Goal: Communication & Community: Answer question/provide support

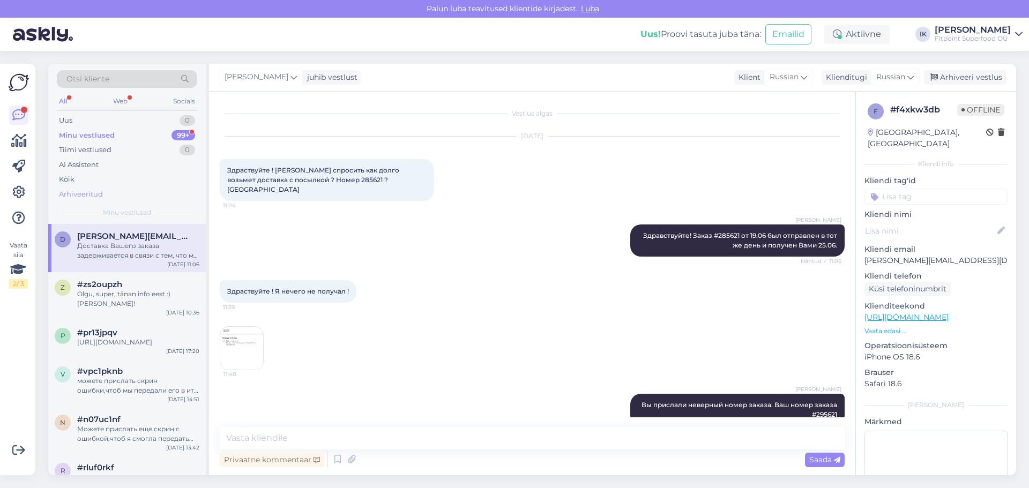
scroll to position [132, 0]
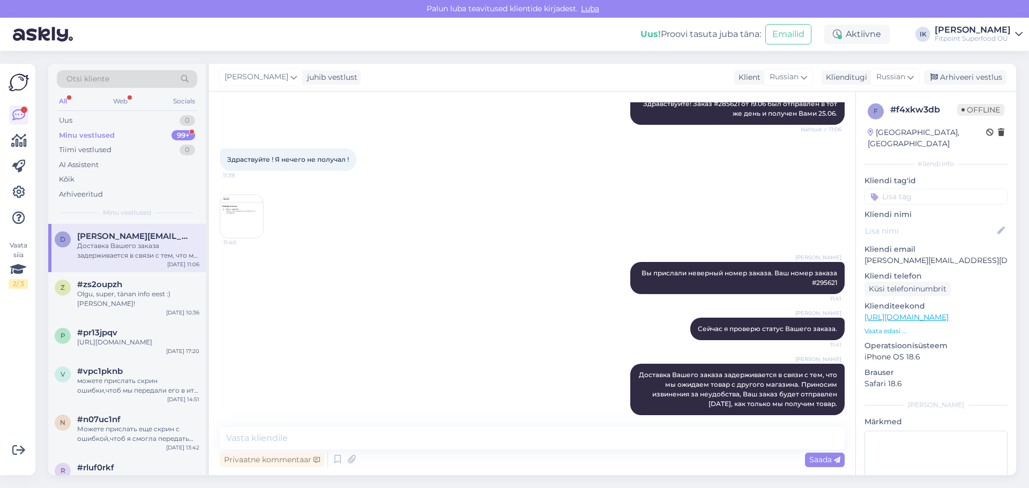
click at [138, 130] on div "Minu vestlused 99+" at bounding box center [127, 135] width 140 height 15
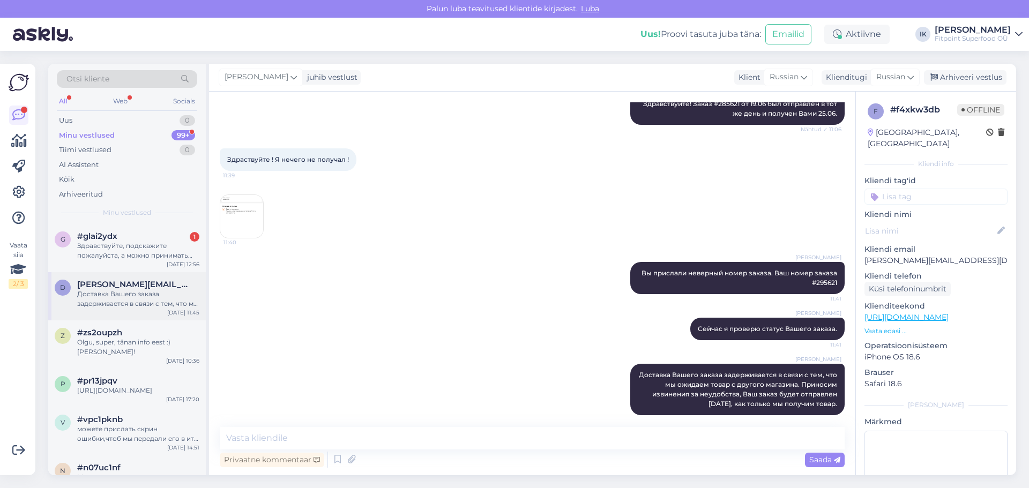
click at [140, 280] on span "[PERSON_NAME][EMAIL_ADDRESS][DOMAIN_NAME]" at bounding box center [132, 285] width 111 height 10
click at [151, 243] on div "Здравствуйте, подскажите пожалуйста, а можно принимать Burdok вместе с [PERSON_…" at bounding box center [138, 250] width 122 height 19
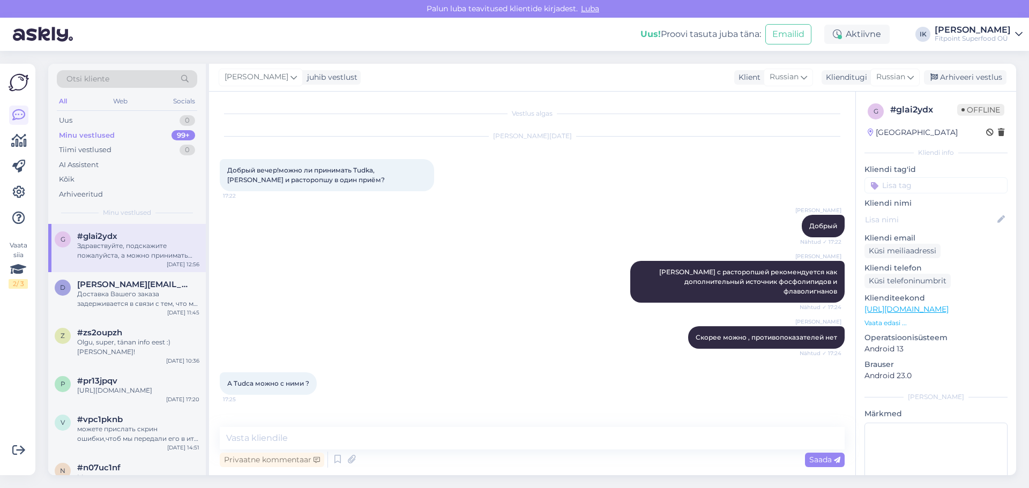
scroll to position [739, 0]
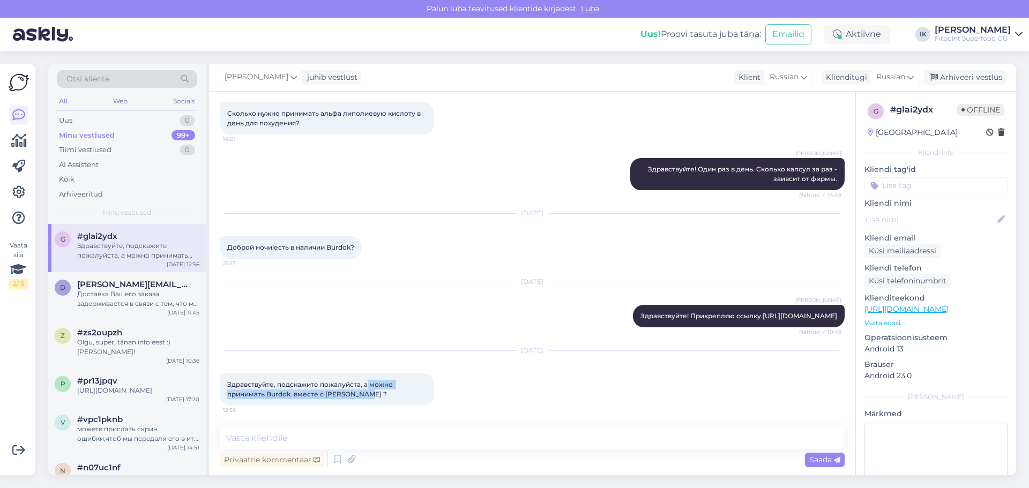
drag, startPoint x: 378, startPoint y: 391, endPoint x: 366, endPoint y: 382, distance: 15.3
click at [366, 382] on div "Здравствуйте, подскажите пожалуйста, а можно принимать Burdok вместе с [PERSON_…" at bounding box center [327, 390] width 214 height 32
copy span "можно принимать Burdok вместе с [PERSON_NAME] ?"
click at [422, 446] on textarea at bounding box center [532, 438] width 625 height 23
paste textarea "Да, [PERSON_NAME] и Артишок можно принимать вместе, они дополняют друг друга: п…"
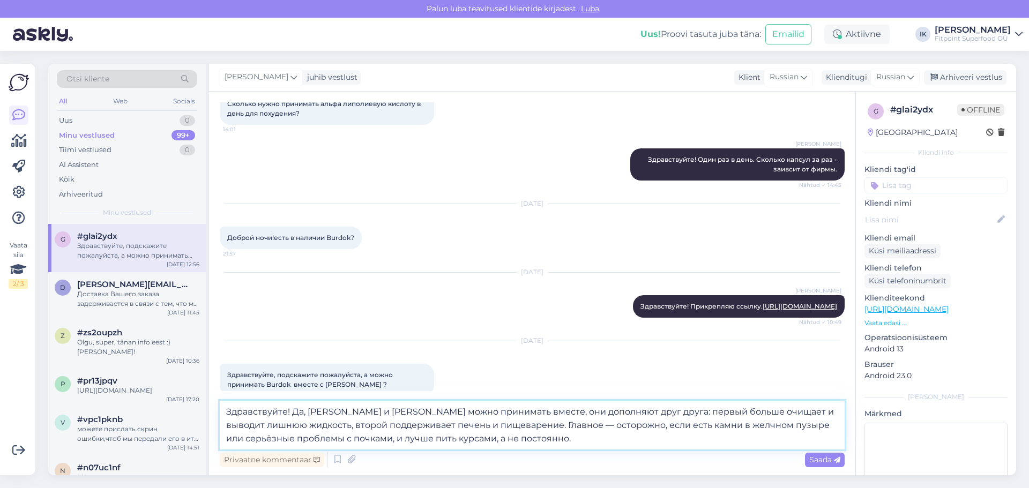
click at [678, 443] on textarea "Здравствуйте! Да, [PERSON_NAME] и [PERSON_NAME] можно принимать вместе, они доп…" at bounding box center [532, 425] width 625 height 49
drag, startPoint x: 737, startPoint y: 440, endPoint x: 522, endPoint y: 429, distance: 215.2
click at [522, 429] on textarea "Здравствуйте! Да, [PERSON_NAME] и [PERSON_NAME] можно принимать вместе, они доп…" at bounding box center [532, 425] width 625 height 49
click at [575, 444] on textarea "Здравствуйте! Да, [PERSON_NAME] и [PERSON_NAME] можно принимать вместе, они доп…" at bounding box center [532, 425] width 625 height 49
drag, startPoint x: 389, startPoint y: 438, endPoint x: 529, endPoint y: 422, distance: 141.4
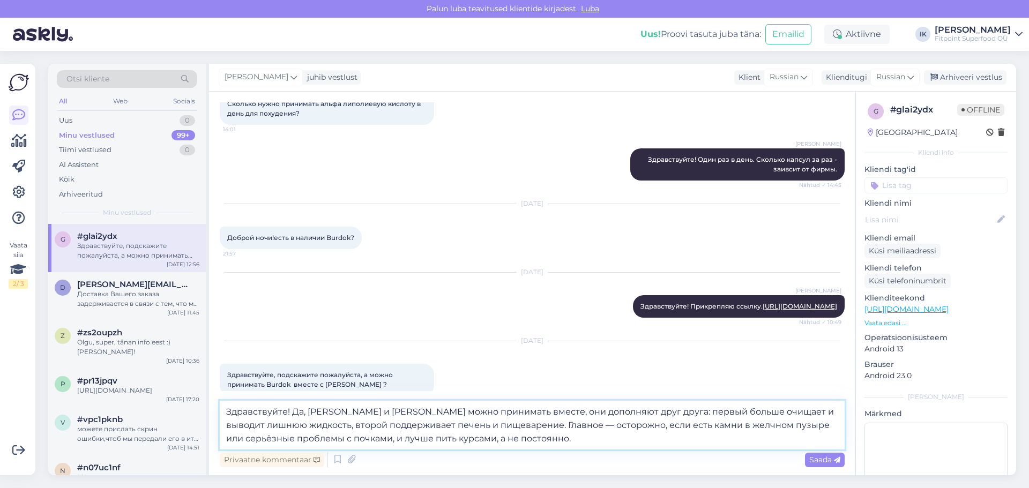
click at [529, 422] on textarea "Здравствуйте! Да, [PERSON_NAME] и [PERSON_NAME] можно принимать вместе, они доп…" at bounding box center [532, 425] width 625 height 49
drag, startPoint x: 390, startPoint y: 436, endPoint x: 528, endPoint y: 422, distance: 138.4
click at [528, 422] on textarea "Здравствуйте! Да, [PERSON_NAME] и [PERSON_NAME] можно принимать вместе, они доп…" at bounding box center [532, 425] width 625 height 49
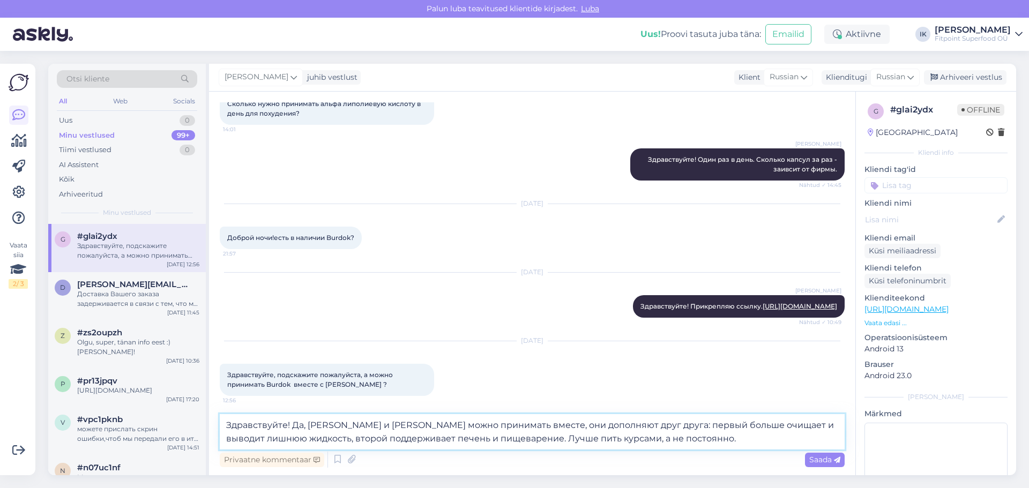
click at [705, 443] on textarea "Здравствуйте! Да, [PERSON_NAME] и [PERSON_NAME] можно принимать вместе, они доп…" at bounding box center [532, 431] width 625 height 35
type textarea "Здравствуйте! Да, [PERSON_NAME] и [PERSON_NAME] можно принимать вместе, они доп…"
click at [823, 456] on span "Saada" at bounding box center [824, 460] width 31 height 10
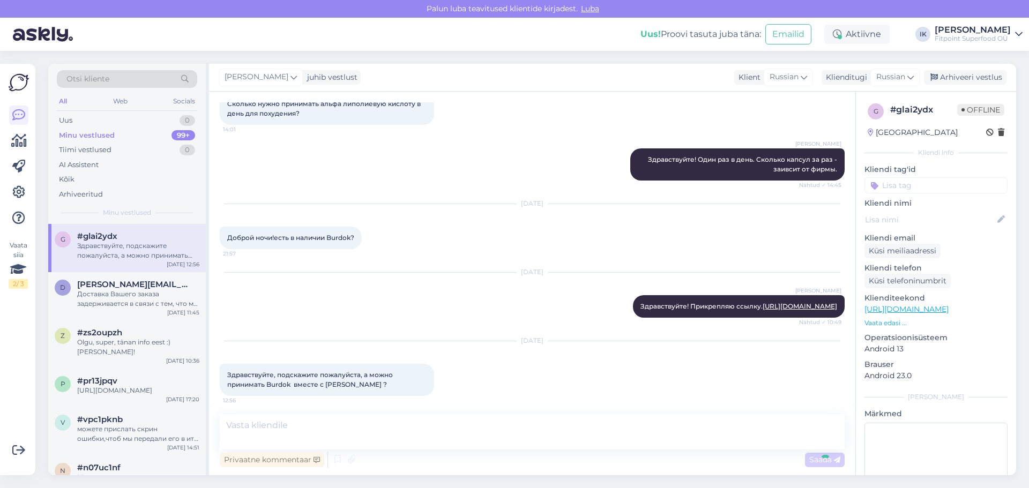
scroll to position [823, 0]
